Goal: Contribute content: Contribute content

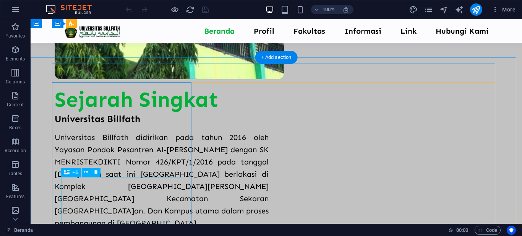
scroll to position [267, 0]
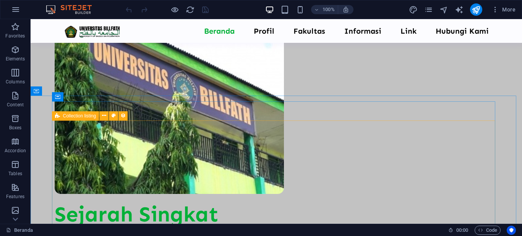
click at [56, 114] on icon at bounding box center [57, 115] width 5 height 9
select select "updatedAt_DESC"
select select "columns.not-featured-article"
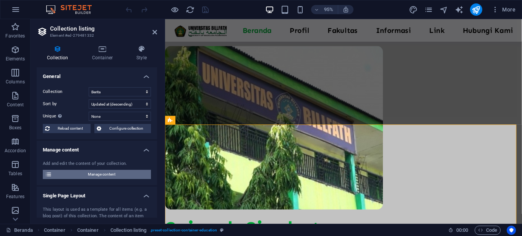
scroll to position [272, 0]
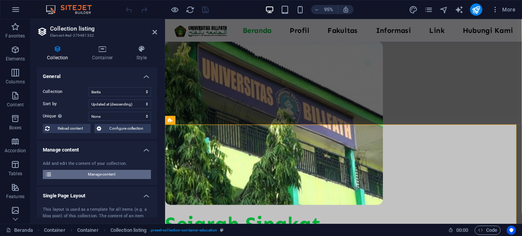
click at [101, 172] on span "Manage content" at bounding box center [101, 174] width 94 height 9
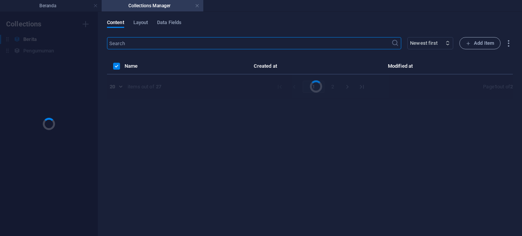
scroll to position [0, 0]
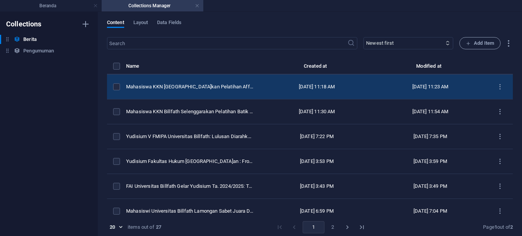
click at [264, 83] on td "[DATE] 11:18 AM" at bounding box center [316, 87] width 113 height 25
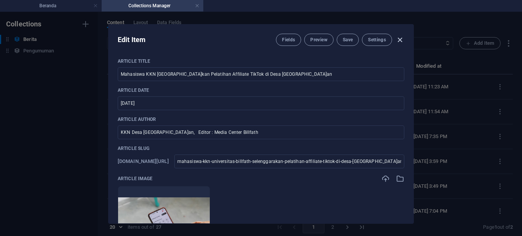
click at [400, 39] on icon "button" at bounding box center [399, 40] width 9 height 9
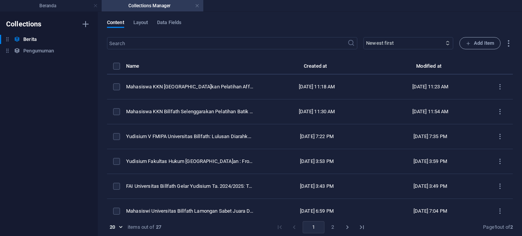
checkbox input "false"
type input "mahasiswa-kkn-universitas-billfath-selenggarakan-pelatihan-affiliate-tiktok-di-…"
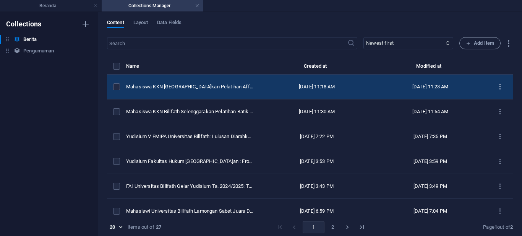
click at [496, 86] on icon "items list" at bounding box center [499, 86] width 7 height 7
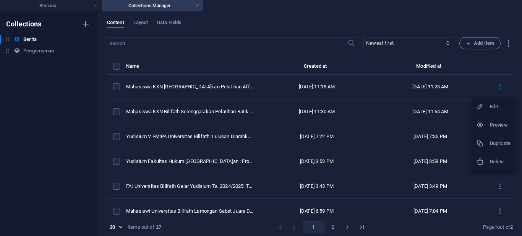
click at [489, 141] on div at bounding box center [483, 143] width 14 height 8
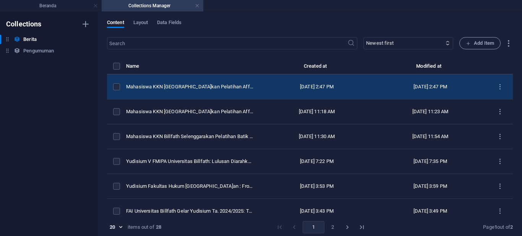
click at [224, 92] on td "Mahasiswa KKN [GEOGRAPHIC_DATA]kan Pelatihan Affiliate TikTok di Desa [GEOGRAPH…" at bounding box center [193, 87] width 134 height 25
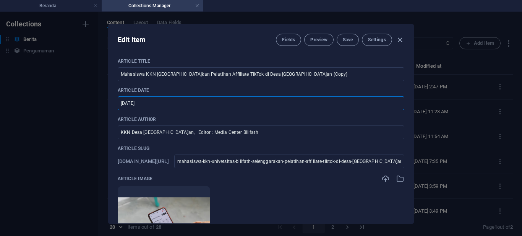
drag, startPoint x: 144, startPoint y: 100, endPoint x: 118, endPoint y: 98, distance: 25.7
click at [118, 98] on input "[DATE]" at bounding box center [261, 103] width 287 height 14
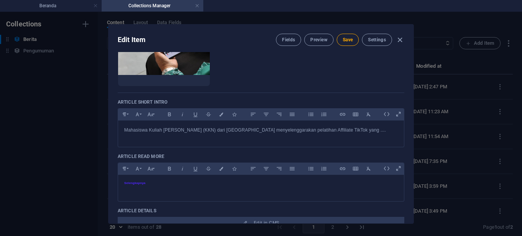
scroll to position [38, 0]
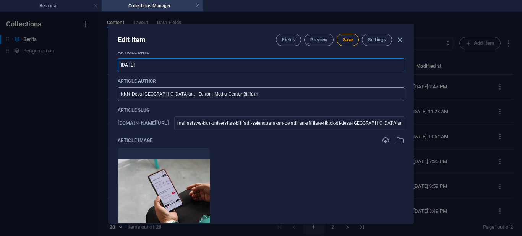
type input "[DATE]"
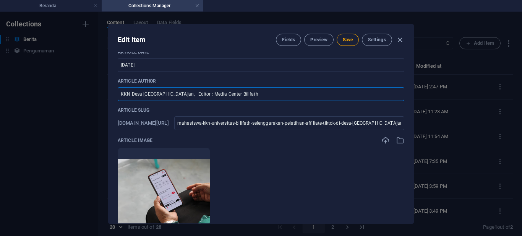
drag, startPoint x: 188, startPoint y: 93, endPoint x: 108, endPoint y: 96, distance: 79.9
click at [109, 96] on div "Article Title Mahasiswa KKN Universitas Billfath Selenggarakan Pelatihan Affili…" at bounding box center [261, 137] width 305 height 171
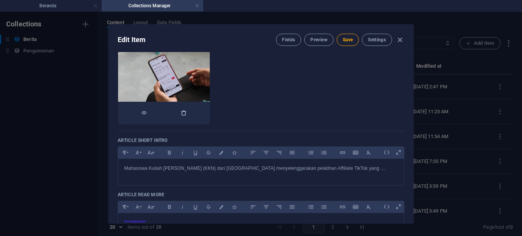
type input "Media Center Billfath"
click at [187, 114] on icon "button" at bounding box center [184, 113] width 6 height 6
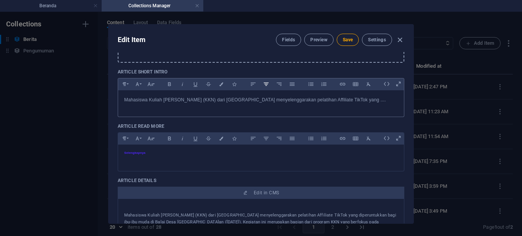
scroll to position [229, 0]
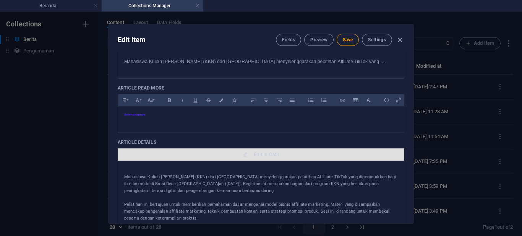
click at [264, 157] on span "Edit in CMS" at bounding box center [266, 154] width 25 height 6
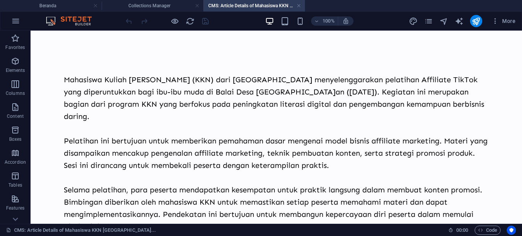
scroll to position [0, 0]
click at [181, 107] on div "Mahasiswa Kuliah [PERSON_NAME] (KKN) dari [GEOGRAPHIC_DATA] menyelenggarakan pe…" at bounding box center [276, 152] width 425 height 183
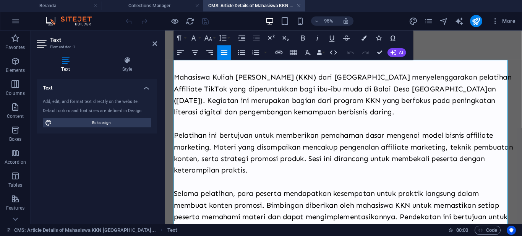
click at [251, 116] on p "Mahasiswa Kuliah [PERSON_NAME] (KKN) dari [GEOGRAPHIC_DATA] menyelenggarakan pe…" at bounding box center [352, 97] width 357 height 49
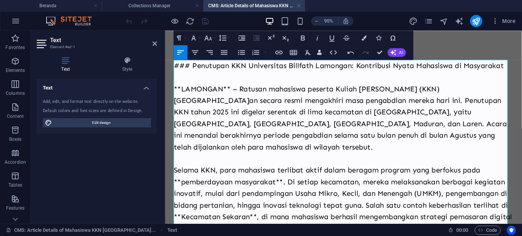
scroll to position [23931, 2]
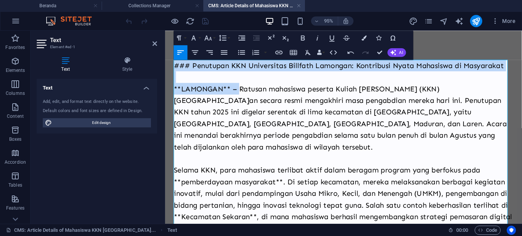
drag, startPoint x: 241, startPoint y: 91, endPoint x: 171, endPoint y: 65, distance: 74.9
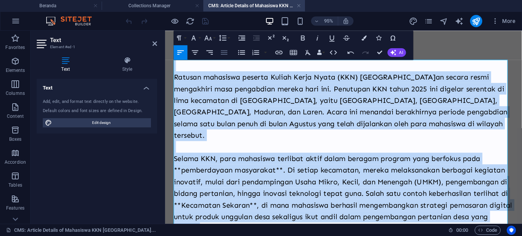
click at [223, 51] on icon "button" at bounding box center [224, 52] width 9 height 9
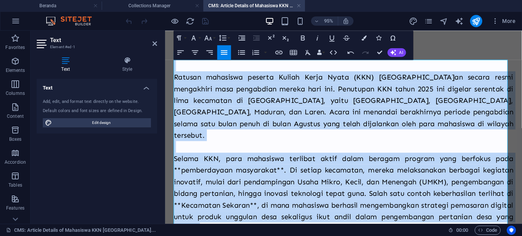
click at [373, 91] on p "Ratusan mahasiswa peserta Kuliah Kerja Nyata (KKN) [GEOGRAPHIC_DATA]an secara r…" at bounding box center [352, 109] width 357 height 73
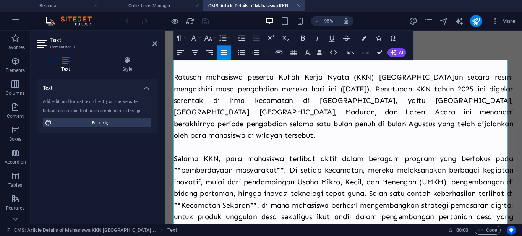
click at [182, 165] on p "Selama KKN, para mahasiswa terlibat aktif dalam beragam program yang berfokus p…" at bounding box center [352, 202] width 357 height 86
click at [275, 166] on p "Selama KKN, para mahasiswa terlibat aktif dalam beragam program yang berfokus p…" at bounding box center [352, 202] width 357 height 86
click at [227, 200] on p "Selama KKN, para mahasiswa terlibat aktif dalam beragam program yang berfokus p…" at bounding box center [352, 202] width 357 height 86
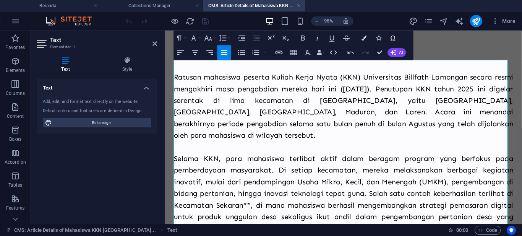
click at [297, 199] on p "Selama KKN, para mahasiswa terlibat aktif dalam beragam program yang berfokus p…" at bounding box center [352, 202] width 357 height 86
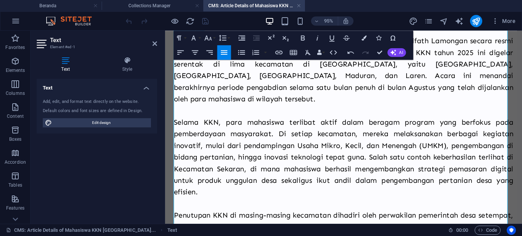
click at [240, 180] on p "Selama KKN, para mahasiswa terlibat aktif dalam beragam program yang berfokus p…" at bounding box center [352, 164] width 357 height 86
click at [244, 177] on p "Selama KKN, para mahasiswa terlibat aktif dalam beragam program yang berfokus p…" at bounding box center [352, 164] width 357 height 86
drag, startPoint x: 304, startPoint y: 176, endPoint x: 358, endPoint y: 175, distance: 53.9
click at [358, 175] on p "Selama KKN, para mahasiswa terlibat aktif dalam beragam program yang berfokus p…" at bounding box center [352, 164] width 357 height 86
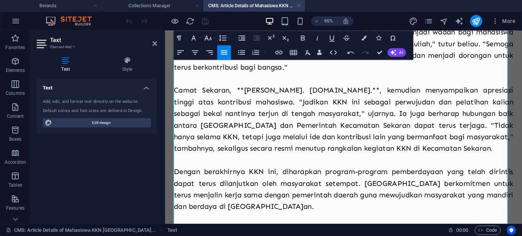
scroll to position [191, 0]
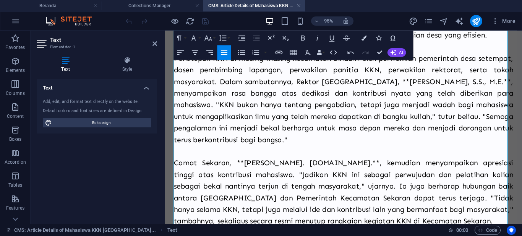
click at [194, 97] on p "Penutupan KKN di masing-masing kecamatan dihadiri oleh perwakilan pemerintah de…" at bounding box center [352, 102] width 357 height 98
click at [433, 83] on p "Penutupan KKN di masing-masing kecamatan dihadiri oleh perwakilan pemerintah de…" at bounding box center [352, 102] width 357 height 98
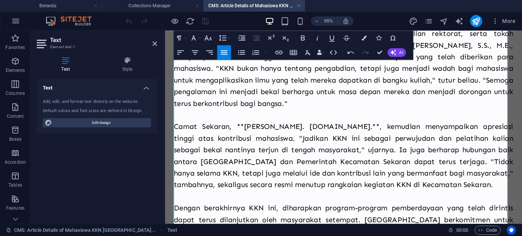
click at [364, 130] on p "Camat Sekaran, **[PERSON_NAME]. [DOMAIN_NAME].**, kemudian menyampaikan apresia…" at bounding box center [352, 161] width 357 height 73
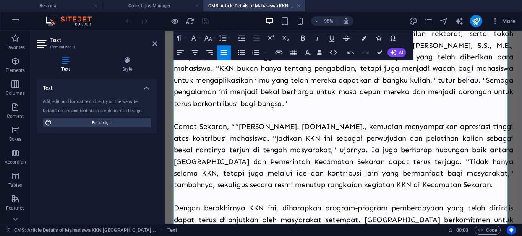
click at [242, 133] on p "Camat Sekaran, **[PERSON_NAME]. [DOMAIN_NAME]., kemudian menyampaikan apresiasi…" at bounding box center [352, 161] width 357 height 73
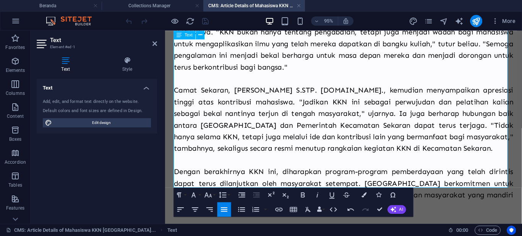
scroll to position [344, 0]
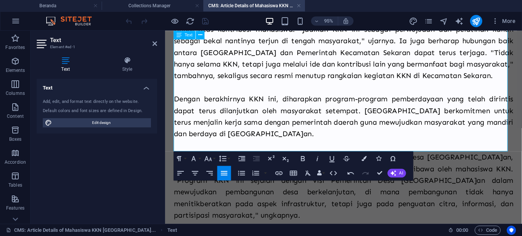
click at [326, 140] on p "Dengan berakhirnya KKN ini, diharapkan program-program pemberdayaan yang telah …" at bounding box center [352, 120] width 357 height 49
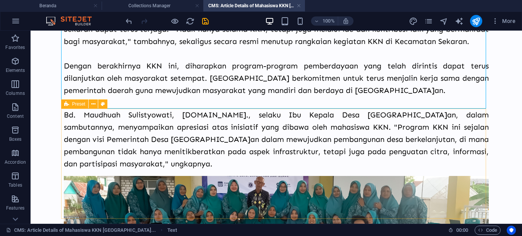
click at [69, 104] on div "Preset" at bounding box center [75, 103] width 28 height 9
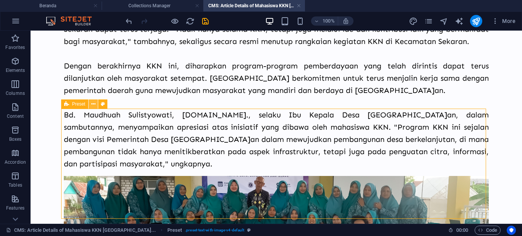
click at [92, 104] on icon at bounding box center [93, 104] width 4 height 8
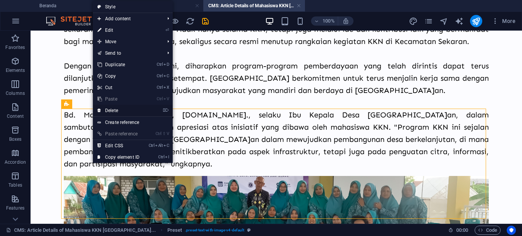
click at [117, 111] on link "⌦ Delete" at bounding box center [118, 110] width 51 height 11
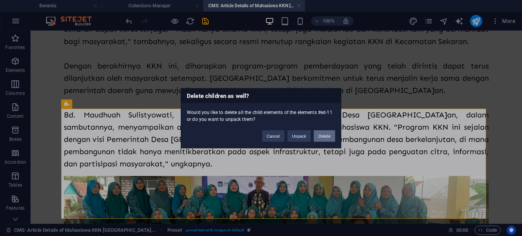
click at [321, 136] on button "Delete" at bounding box center [324, 135] width 21 height 11
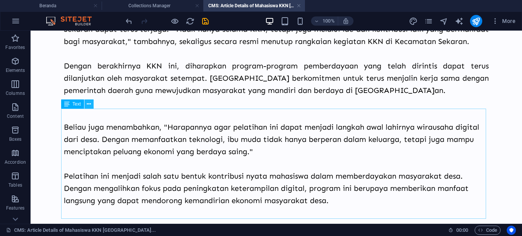
click at [88, 104] on icon at bounding box center [89, 104] width 4 height 8
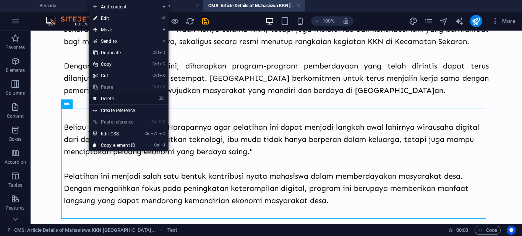
drag, startPoint x: 114, startPoint y: 100, endPoint x: 84, endPoint y: 69, distance: 43.3
click at [114, 100] on link "⌦ Delete" at bounding box center [114, 98] width 51 height 11
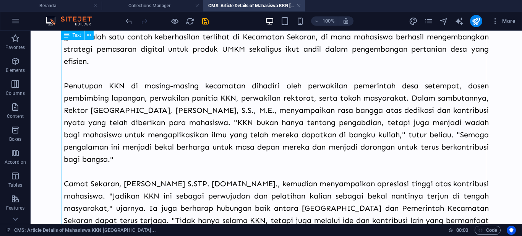
scroll to position [259, 0]
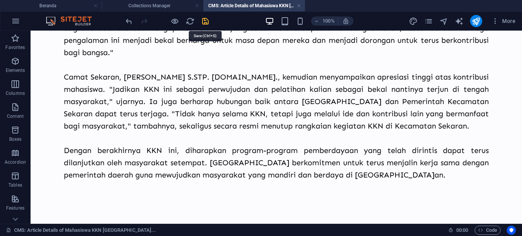
click at [204, 22] on icon "save" at bounding box center [205, 21] width 9 height 9
click at [300, 5] on link at bounding box center [298, 5] width 5 height 7
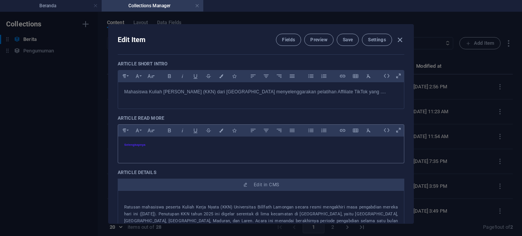
scroll to position [344, 0]
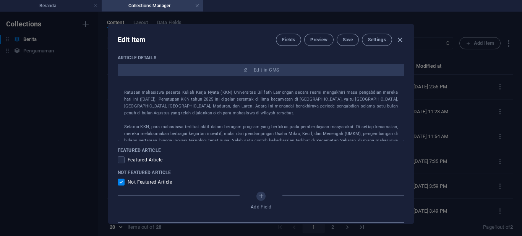
drag, startPoint x: 159, startPoint y: 98, endPoint x: 163, endPoint y: 105, distance: 8.0
click at [163, 105] on p "Ratusan mahasiswa peserta Kuliah Kerja Nyata (KKN) Universitas Billfath Lamonga…" at bounding box center [261, 103] width 274 height 28
copy p "Penutupan KKN tahun 2025 ini digelar serentak di [GEOGRAPHIC_DATA] kecamatan di…"
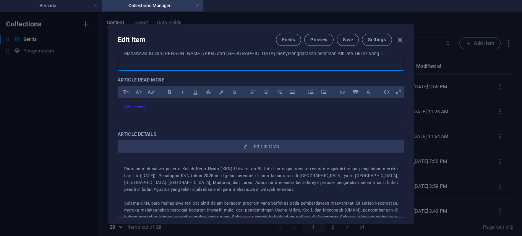
click at [157, 61] on div "Mahasiswa Kuliah [PERSON_NAME] (KKN) dari [GEOGRAPHIC_DATA] menyelenggarakan pe…" at bounding box center [261, 55] width 286 height 23
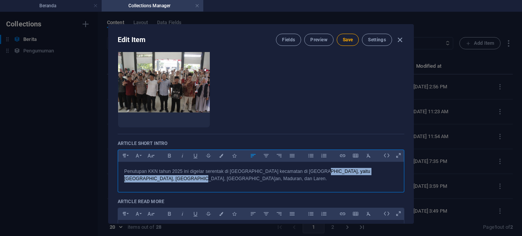
scroll to position [147, 0]
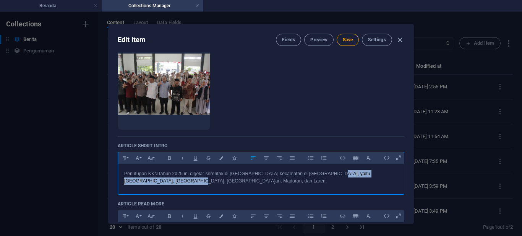
drag, startPoint x: 173, startPoint y: 60, endPoint x: 328, endPoint y: 173, distance: 192.3
click at [328, 173] on p "Penutupan KKN tahun 2025 ini digelar serentak di [GEOGRAPHIC_DATA] kecamatan di…" at bounding box center [261, 177] width 274 height 15
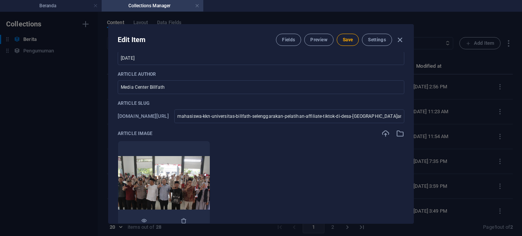
scroll to position [121, 0]
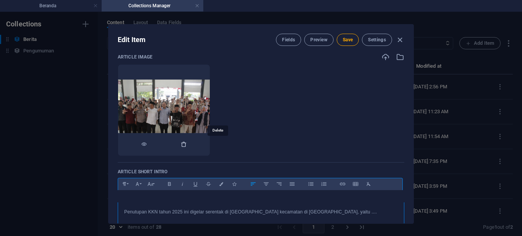
click at [187, 144] on icon "button" at bounding box center [184, 144] width 6 height 6
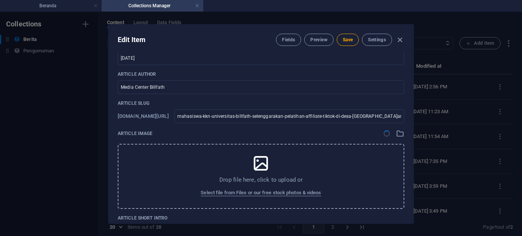
scroll to position [7, 0]
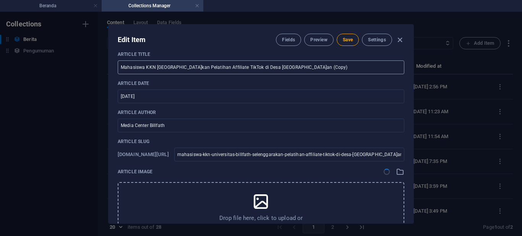
click at [163, 67] on input "Mahasiswa KKN [GEOGRAPHIC_DATA]kan Pelatihan Affiliate TikTok di Desa [GEOGRAPH…" at bounding box center [261, 67] width 287 height 14
paste input "Penutupan KKN [GEOGRAPHIC_DATA]an: Kontribusi Nyata Mahasiswa di Masyarakat"
type input "Penutupan KKN [GEOGRAPHIC_DATA]an: Kontribusi Nyata Mahasiswa di Masyarakat"
type input "penutupan-kkn-universitas-billfath-lamongan-kontribusi-nyata-mahasiswa-di-masya…"
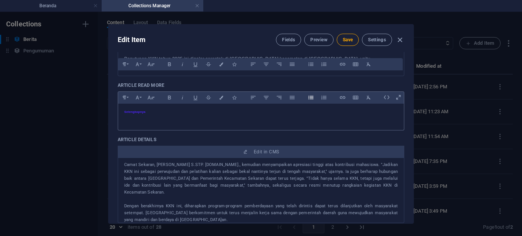
scroll to position [121, 0]
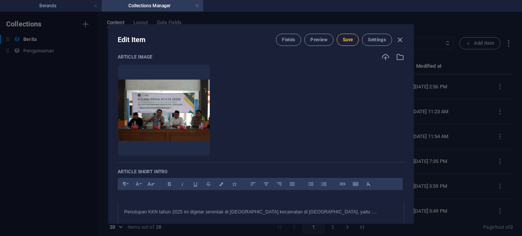
type input "Penutupan KKN [GEOGRAPHIC_DATA]an: Kontribusi Nyata Mahasiswa di Masyarakat"
click at [346, 39] on span "Save" at bounding box center [348, 40] width 10 height 6
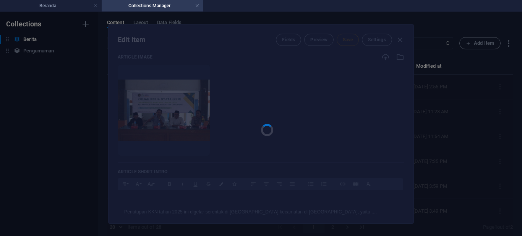
type input "penutupan-kkn-universitas-billfath-lamongan-kontribusi-nyata-mahasiswa-di-masya…"
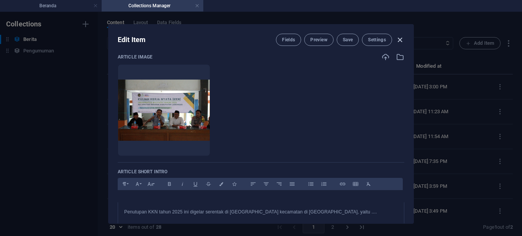
click at [399, 39] on icon "button" at bounding box center [399, 40] width 9 height 9
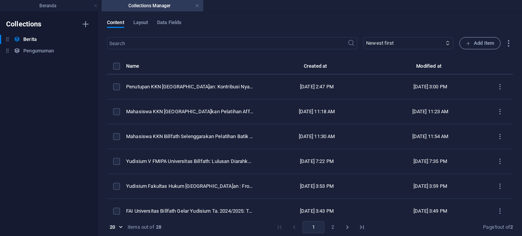
checkbox input "false"
type input "penutupan-kkn-universitas-billfath-lamongan-kontribusi-nyata-mahasiswa-di-masya…"
click at [198, 5] on link at bounding box center [197, 5] width 5 height 7
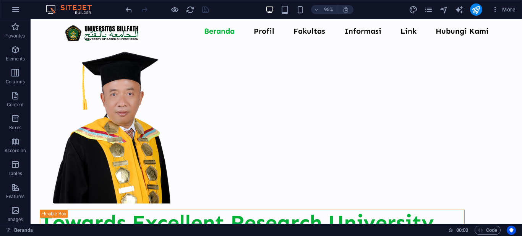
scroll to position [272, 0]
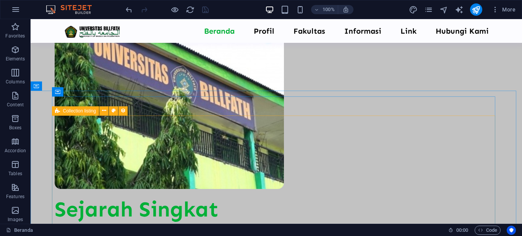
click at [61, 112] on div "Collection listing" at bounding box center [75, 110] width 47 height 9
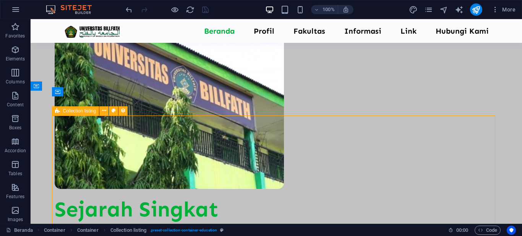
click at [61, 112] on div "Collection listing" at bounding box center [75, 110] width 47 height 9
select select "updatedAt_DESC"
select select "columns.not-featured-article"
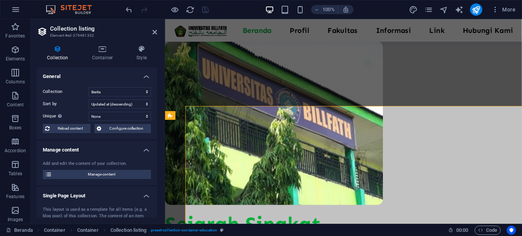
scroll to position [277, 0]
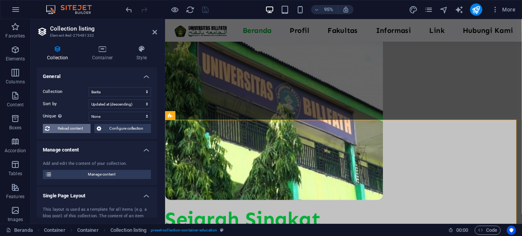
click at [67, 128] on span "Reload content" at bounding box center [70, 128] width 36 height 9
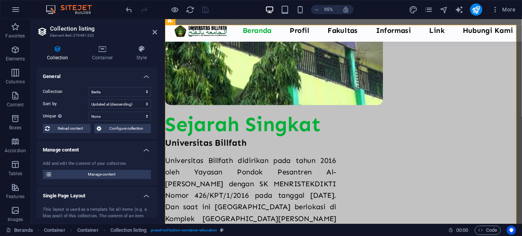
select select "updatedAt_DESC"
select select "columns.not-featured-article"
click at [155, 34] on icon at bounding box center [154, 32] width 5 height 6
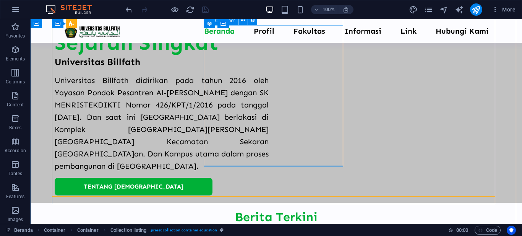
scroll to position [401, 0]
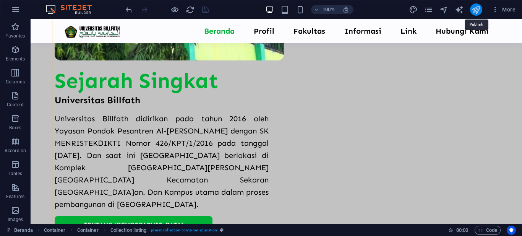
click at [476, 12] on icon "publish" at bounding box center [475, 9] width 9 height 9
